Goal: Information Seeking & Learning: Understand process/instructions

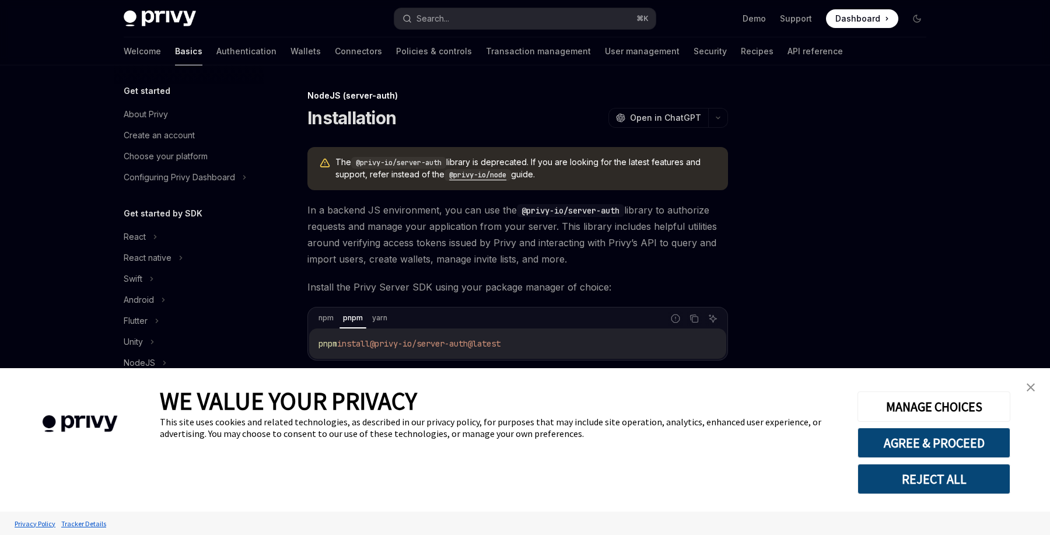
click at [1024, 396] on link "close banner" at bounding box center [1030, 387] width 23 height 23
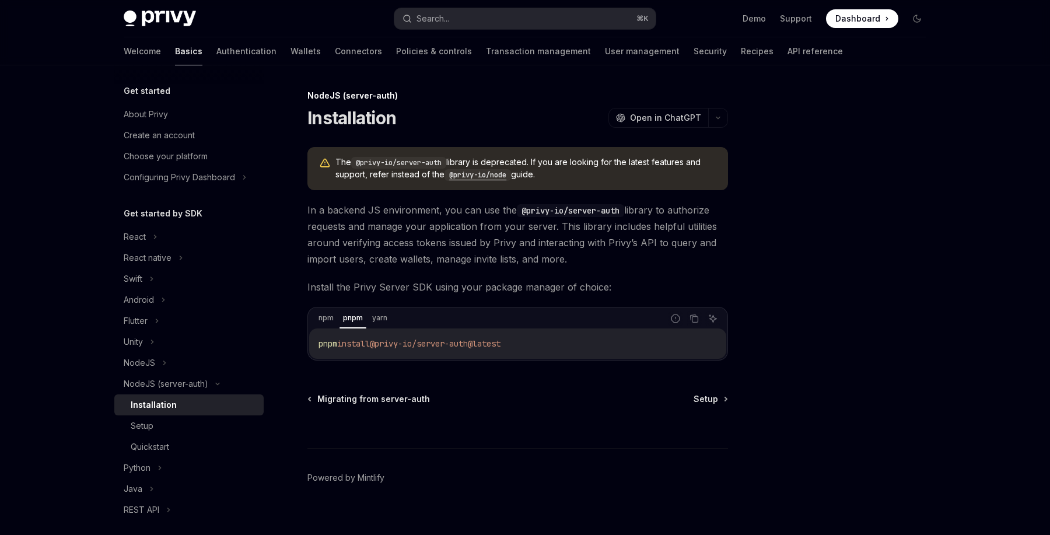
click at [494, 171] on code "@privy-io/node" at bounding box center [478, 175] width 67 height 12
type textarea "*"
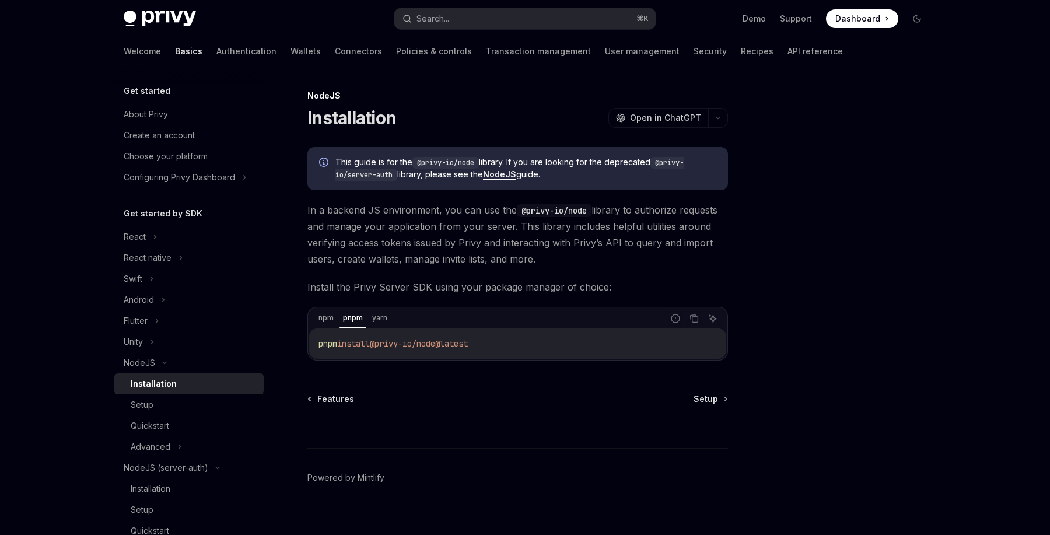
scroll to position [13, 0]
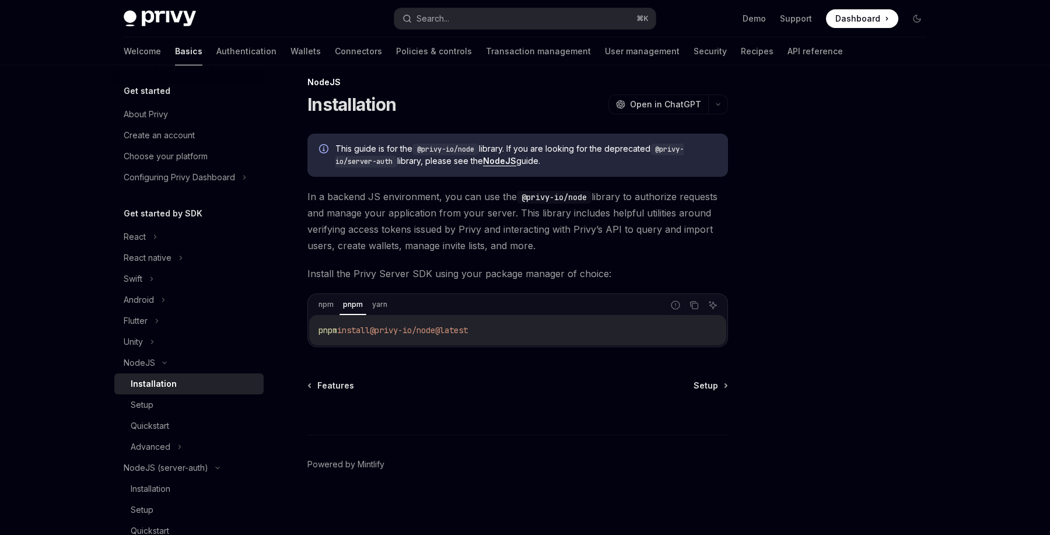
click at [447, 325] on span "@privy-io/node@latest" at bounding box center [419, 330] width 98 height 11
click at [692, 307] on icon "Copy the contents from the code block" at bounding box center [694, 305] width 9 height 9
click at [694, 303] on icon "Copy the contents from the code block" at bounding box center [694, 305] width 9 height 9
